Goal: Entertainment & Leisure: Consume media (video, audio)

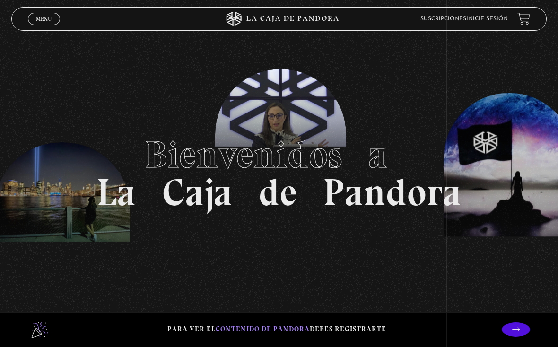
click at [40, 20] on span "Menu" at bounding box center [44, 19] width 16 height 6
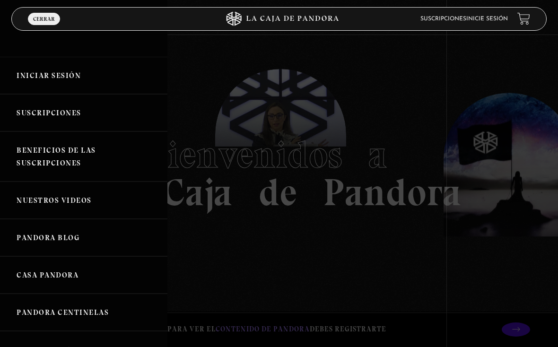
click at [38, 69] on link "Iniciar Sesión" at bounding box center [83, 75] width 167 height 37
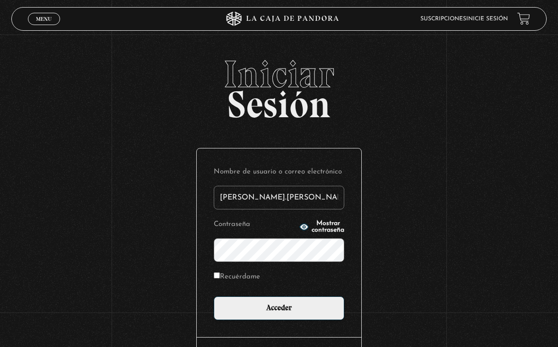
type input "[PERSON_NAME].[PERSON_NAME]"
click at [279, 311] on input "Acceder" at bounding box center [279, 308] width 130 height 24
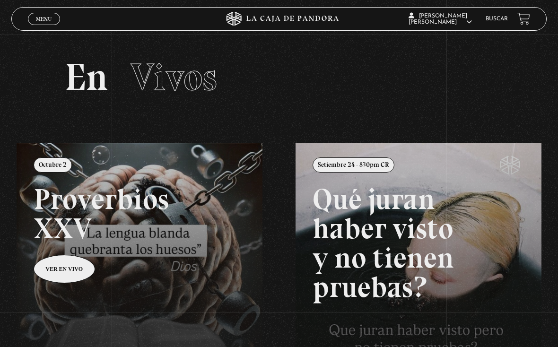
click at [39, 21] on span "Menu" at bounding box center [44, 19] width 16 height 6
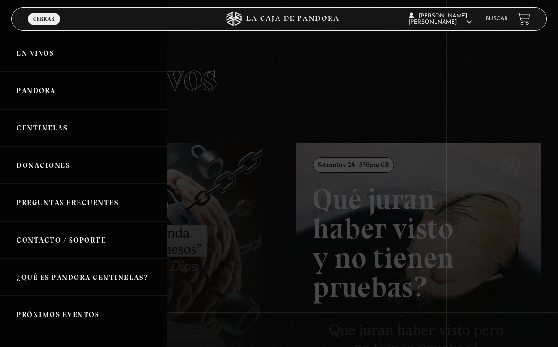
click at [30, 91] on link "Pandora" at bounding box center [83, 90] width 167 height 37
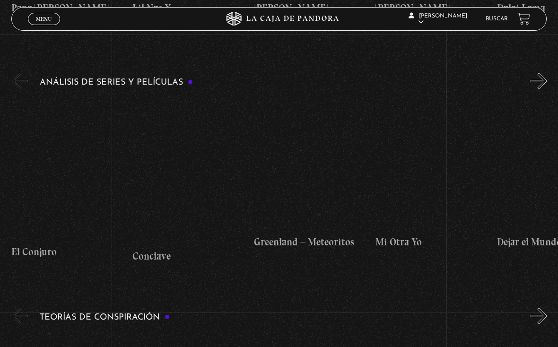
scroll to position [1517, 0]
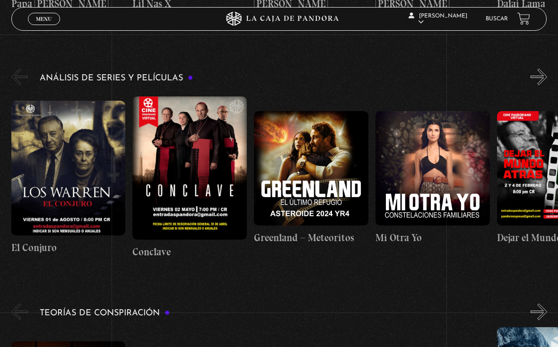
click at [348, 175] on figure at bounding box center [311, 168] width 114 height 114
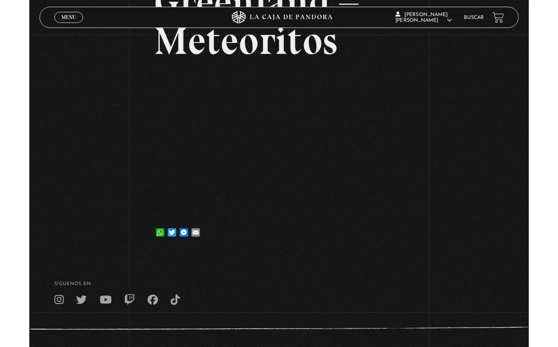
scroll to position [131, 0]
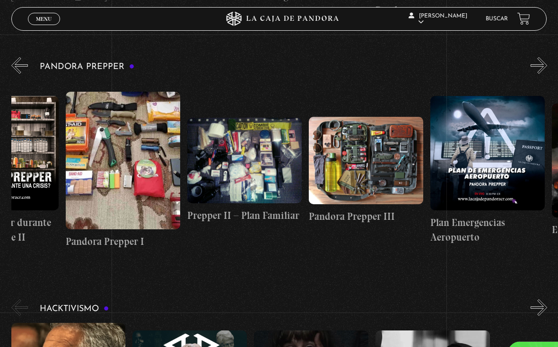
scroll to position [0, 354]
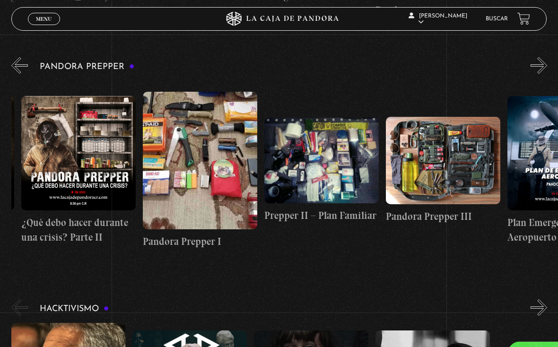
click at [226, 208] on figure at bounding box center [200, 160] width 114 height 137
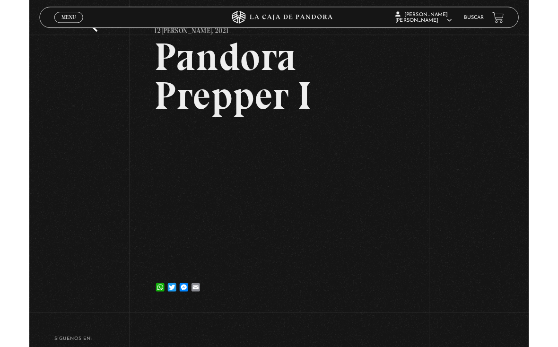
scroll to position [70, 0]
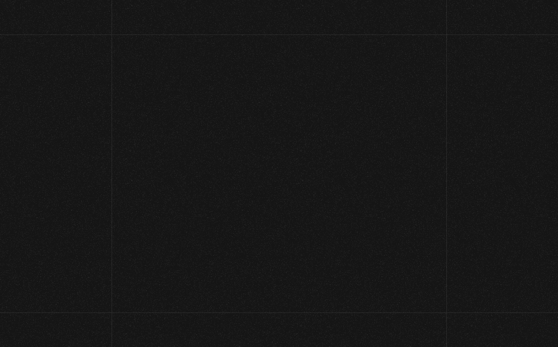
scroll to position [2273, 0]
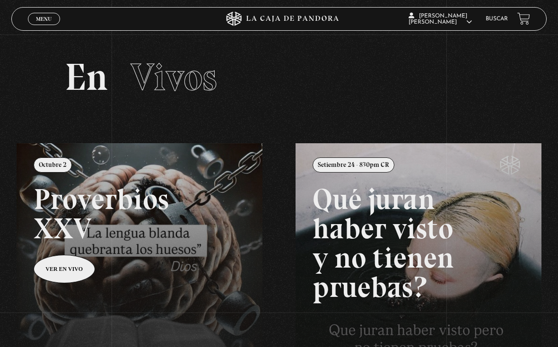
click at [46, 17] on span "Menu" at bounding box center [44, 19] width 16 height 6
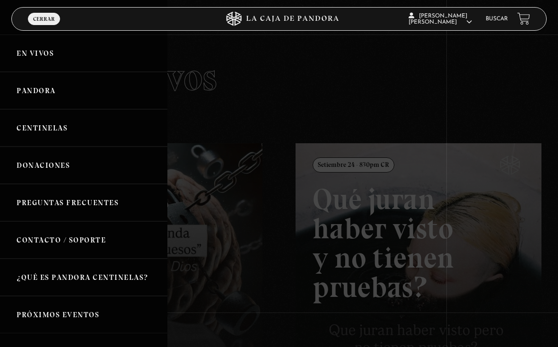
click at [139, 89] on link "Pandora" at bounding box center [83, 90] width 167 height 37
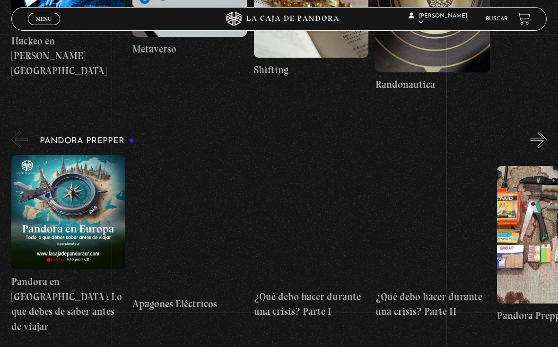
scroll to position [2187, 0]
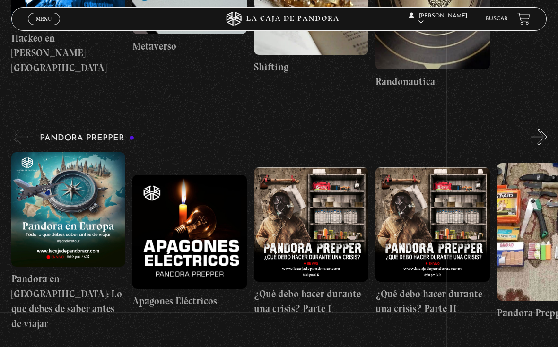
click at [301, 224] on figure at bounding box center [311, 224] width 114 height 114
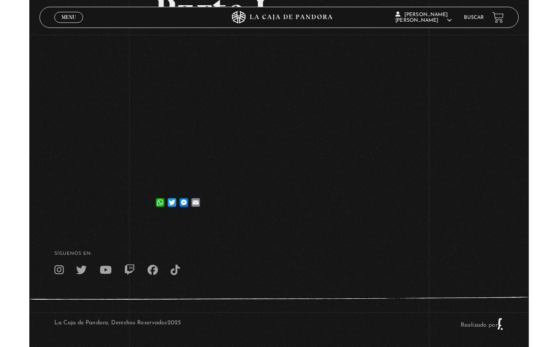
scroll to position [252, 0]
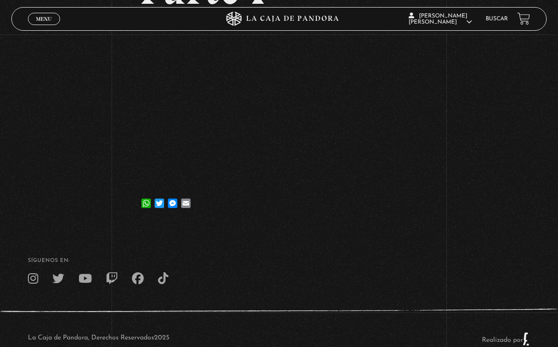
click at [53, 16] on link "Menu Cerrar" at bounding box center [44, 19] width 32 height 12
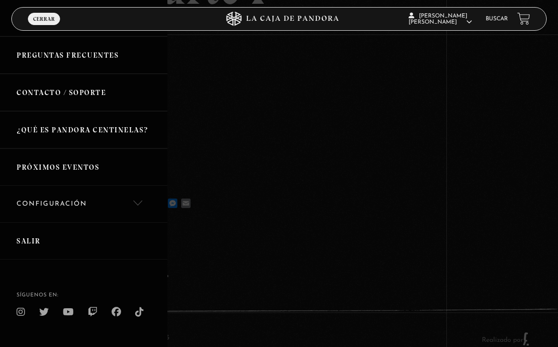
scroll to position [148, 0]
click at [34, 237] on link "Salir" at bounding box center [83, 240] width 167 height 37
click at [38, 236] on link "Salir" at bounding box center [83, 240] width 167 height 37
